Goal: Task Accomplishment & Management: Complete application form

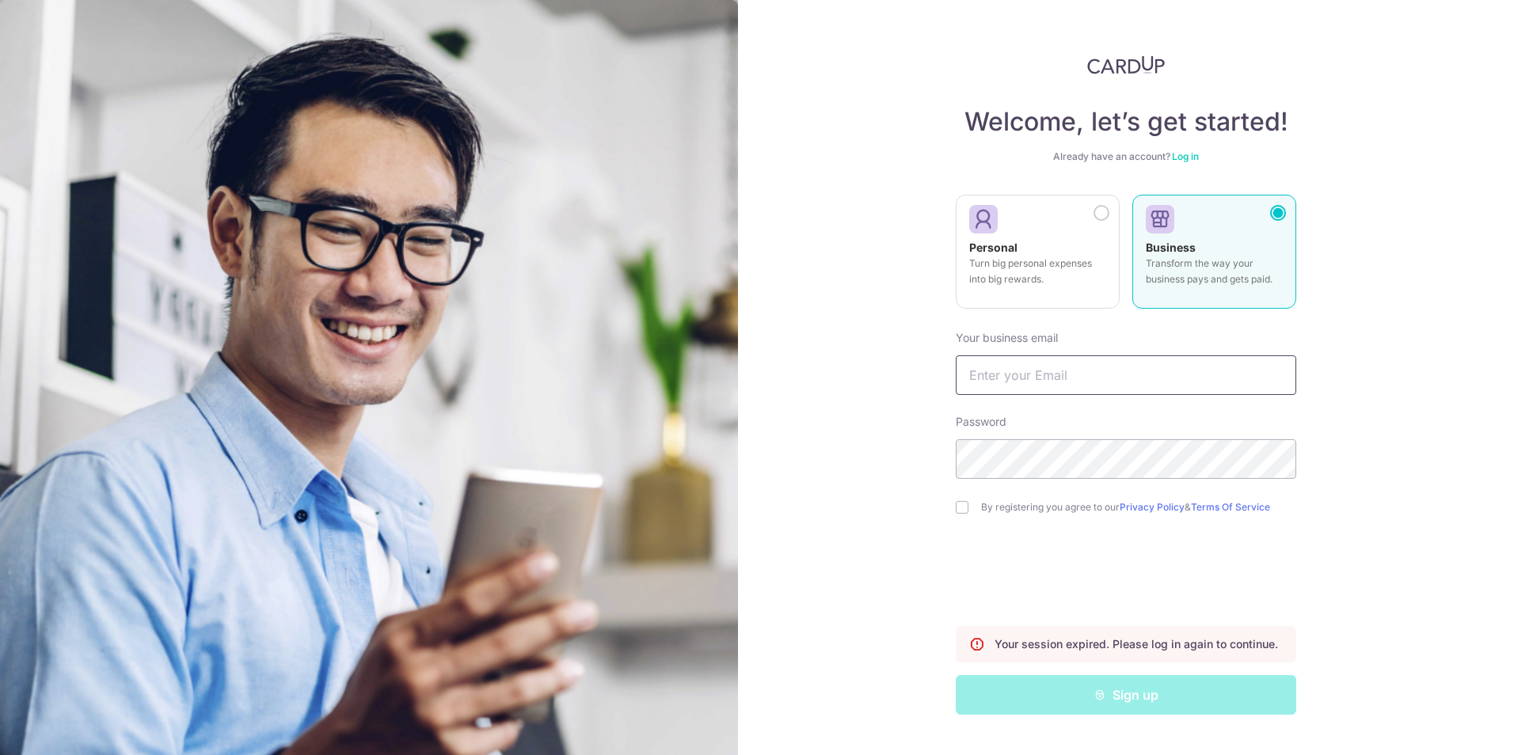
click at [1057, 374] on input "text" at bounding box center [1126, 376] width 340 height 40
type input "[PERSON_NAME][EMAIL_ADDRESS][PERSON_NAME][DOMAIN_NAME]"
click at [856, 446] on div "Welcome, let’s get started! Already have an account? Log in Personal Turn big p…" at bounding box center [1126, 377] width 776 height 755
click at [960, 505] on input "checkbox" at bounding box center [962, 507] width 13 height 13
checkbox input "true"
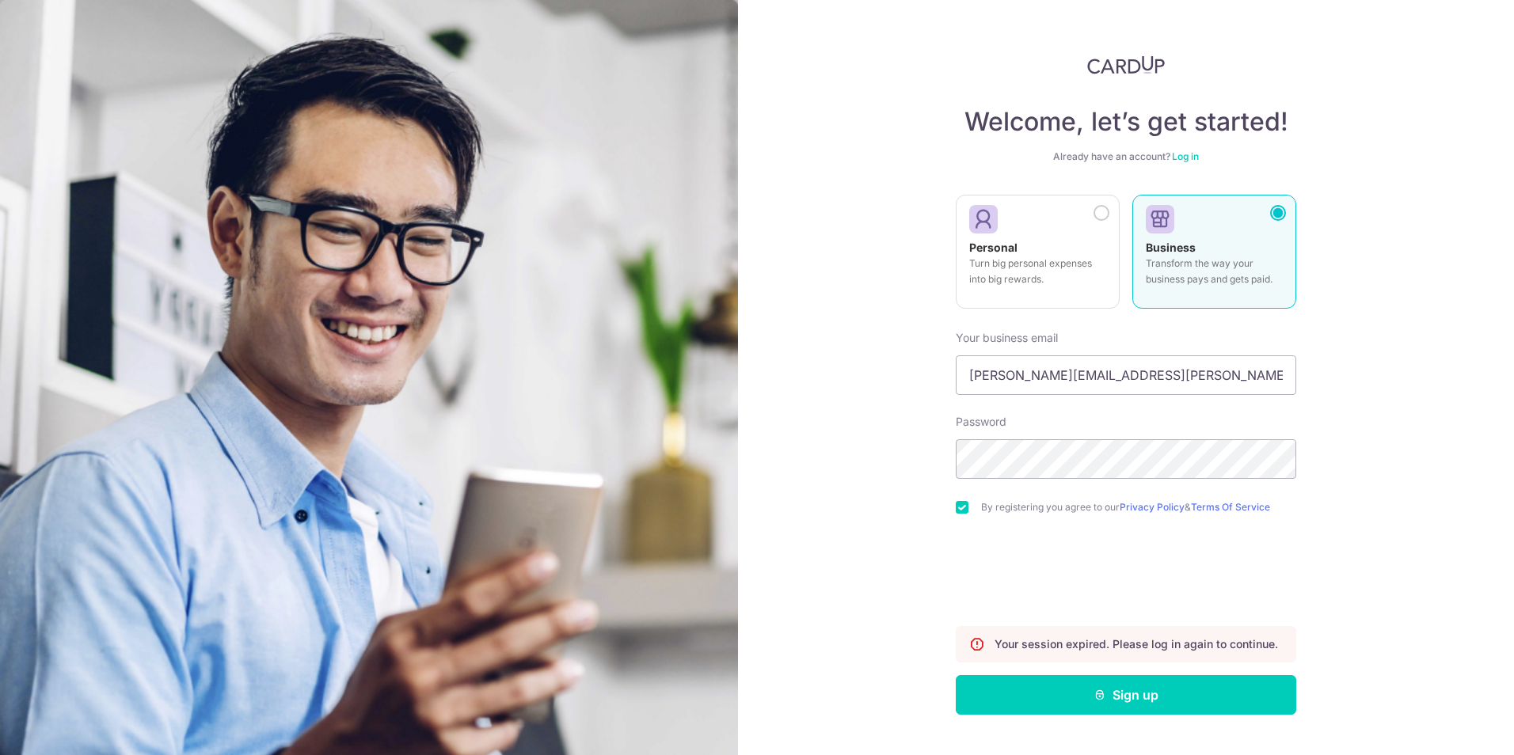
click at [1187, 161] on link "Log in" at bounding box center [1185, 156] width 27 height 12
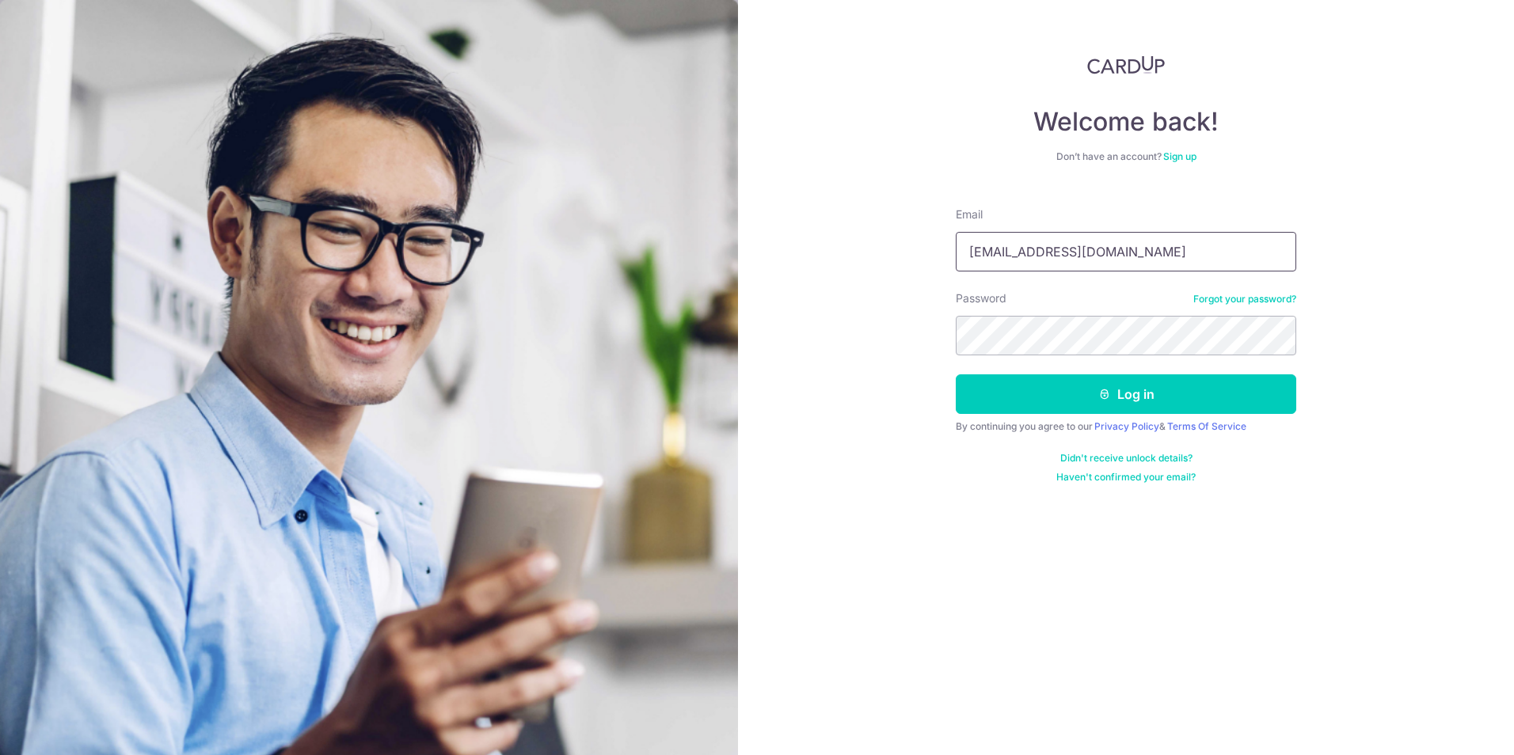
type input "[PERSON_NAME][EMAIL_ADDRESS][PERSON_NAME][DOMAIN_NAME]"
click at [1163, 238] on input "[PERSON_NAME][EMAIL_ADDRESS][PERSON_NAME][DOMAIN_NAME]" at bounding box center [1126, 252] width 340 height 40
click at [1175, 252] on input "[PERSON_NAME][EMAIL_ADDRESS][PERSON_NAME][DOMAIN_NAME]" at bounding box center [1126, 252] width 340 height 40
click at [846, 265] on div "Welcome back! Don’t have an account? Sign up Email errol.chan@ascendeyeclinic.s…" at bounding box center [1126, 377] width 776 height 755
